Goal: Task Accomplishment & Management: Complete application form

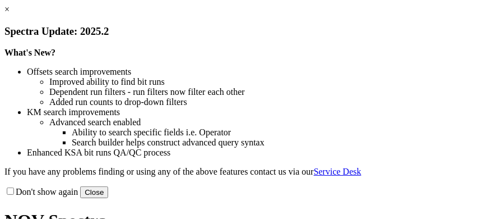
click at [10, 14] on link "×" at bounding box center [6, 9] width 5 height 10
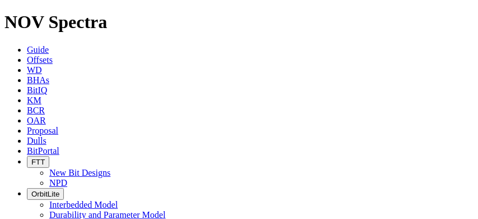
click at [58, 126] on span "Proposal" at bounding box center [42, 131] width 31 height 10
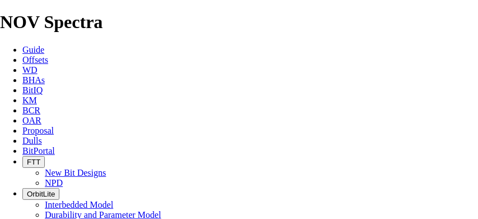
scroll to position [675, 0]
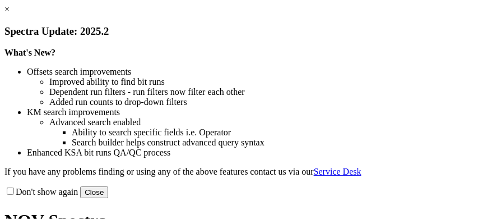
click at [10, 14] on link "×" at bounding box center [6, 9] width 5 height 10
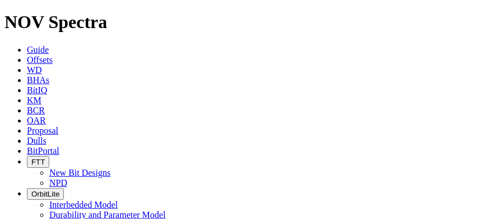
click at [27, 126] on icon at bounding box center [27, 131] width 0 height 10
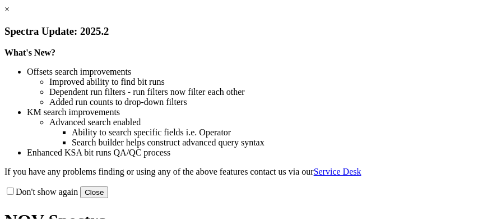
scroll to position [126, 0]
click at [108, 189] on button "Close" at bounding box center [94, 192] width 28 height 12
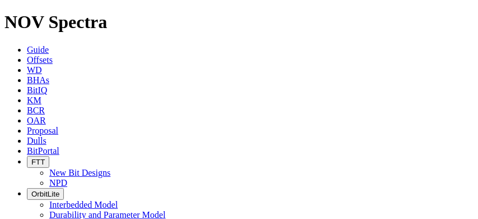
click at [27, 126] on icon at bounding box center [27, 131] width 0 height 10
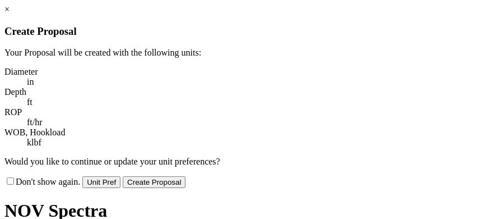
click at [186, 176] on button "Create Proposal" at bounding box center [154, 182] width 63 height 12
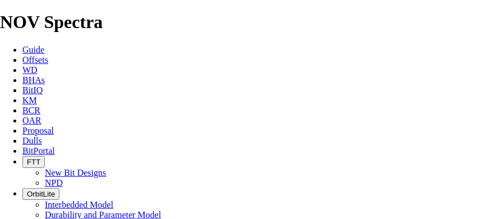
scroll to position [249, 0]
type input "[PERSON_NAME]"
type input "[US_STATE]"
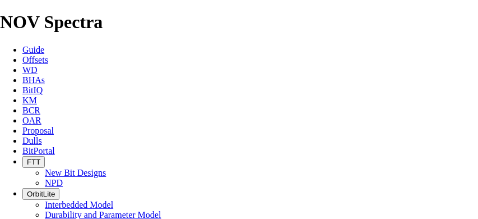
type input "[GEOGRAPHIC_DATA]"
type input "9035907055"
drag, startPoint x: 328, startPoint y: 126, endPoint x: 256, endPoint y: 133, distance: 73.3
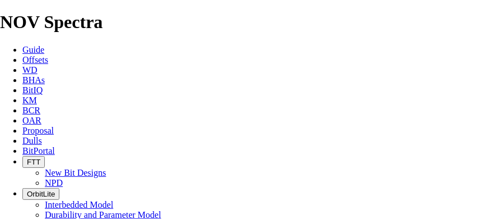
type input "Machin & Associates"
type input "[PERSON_NAME] #1"
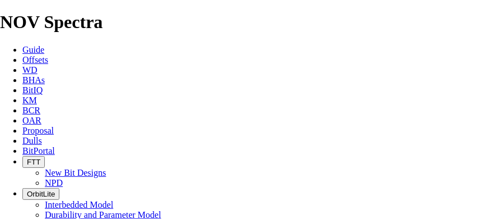
type input "[PERSON_NAME]"
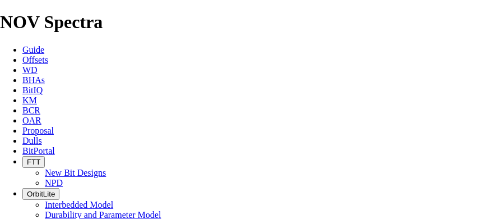
drag, startPoint x: 424, startPoint y: 141, endPoint x: 401, endPoint y: 160, distance: 30.2
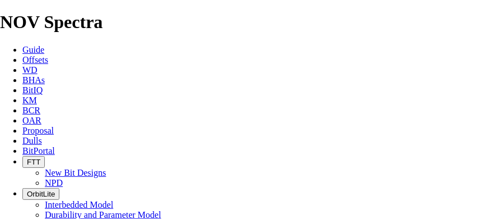
drag, startPoint x: 422, startPoint y: 181, endPoint x: 422, endPoint y: 173, distance: 8.4
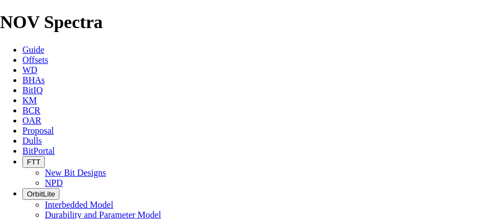
checkbox input "true"
type input "[PERSON_NAME] #1"
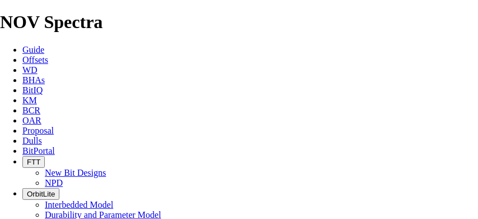
type input "Machin & Associates"
type input "Reliance Well Service"
type input "[PERSON_NAME]"
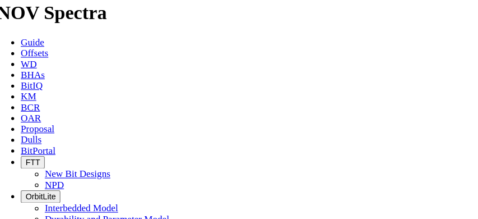
type input "TBD"
type input "[PERSON_NAME]"
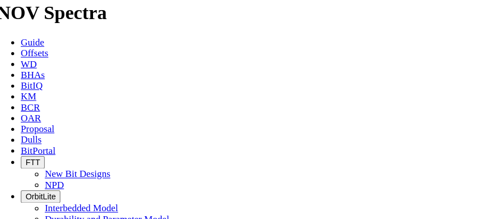
type input "[PERSON_NAME]"
type input "9035907055"
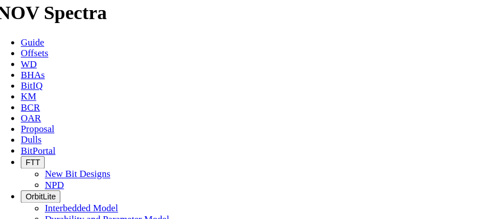
drag, startPoint x: 238, startPoint y: 70, endPoint x: 201, endPoint y: 56, distance: 39.6
drag, startPoint x: 223, startPoint y: 38, endPoint x: 279, endPoint y: 37, distance: 55.5
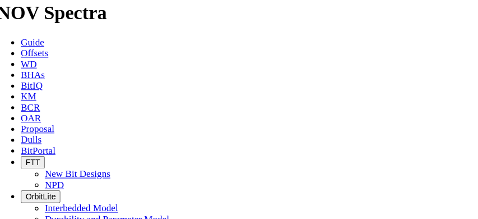
drag, startPoint x: 277, startPoint y: 37, endPoint x: 141, endPoint y: 69, distance: 140.4
drag, startPoint x: 180, startPoint y: 85, endPoint x: 82, endPoint y: 81, distance: 98.2
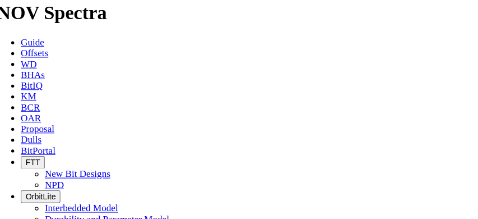
drag, startPoint x: 162, startPoint y: 59, endPoint x: 43, endPoint y: 60, distance: 119.4
drag, startPoint x: 359, startPoint y: 198, endPoint x: 258, endPoint y: 196, distance: 100.4
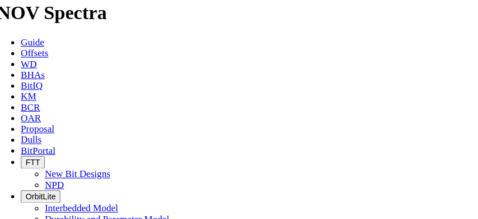
scroll to position [792, 0]
drag, startPoint x: 447, startPoint y: 165, endPoint x: 438, endPoint y: 204, distance: 40.2
